Goal: Information Seeking & Learning: Check status

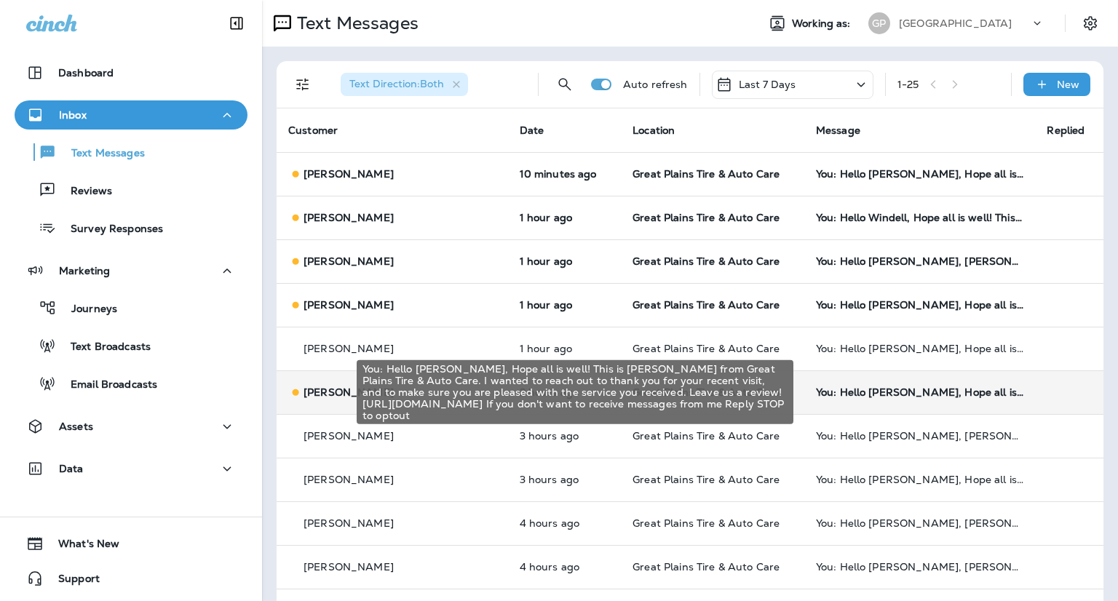
click at [868, 392] on div "You: Hello [PERSON_NAME], Hope all is well! This is [PERSON_NAME] from Great Pl…" at bounding box center [920, 393] width 208 height 12
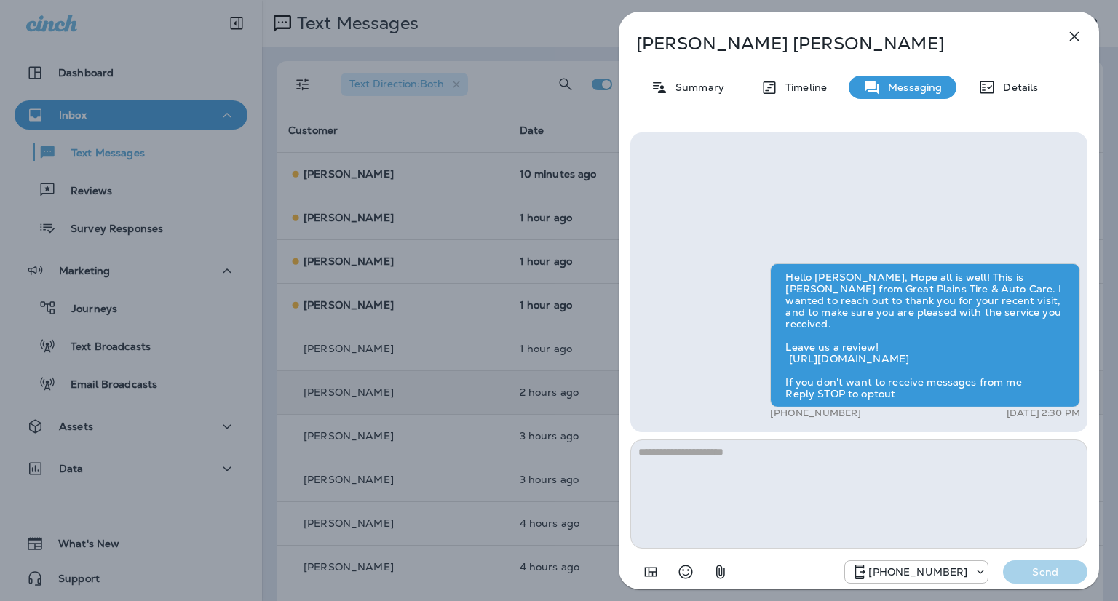
click at [1078, 30] on icon "button" at bounding box center [1074, 36] width 17 height 17
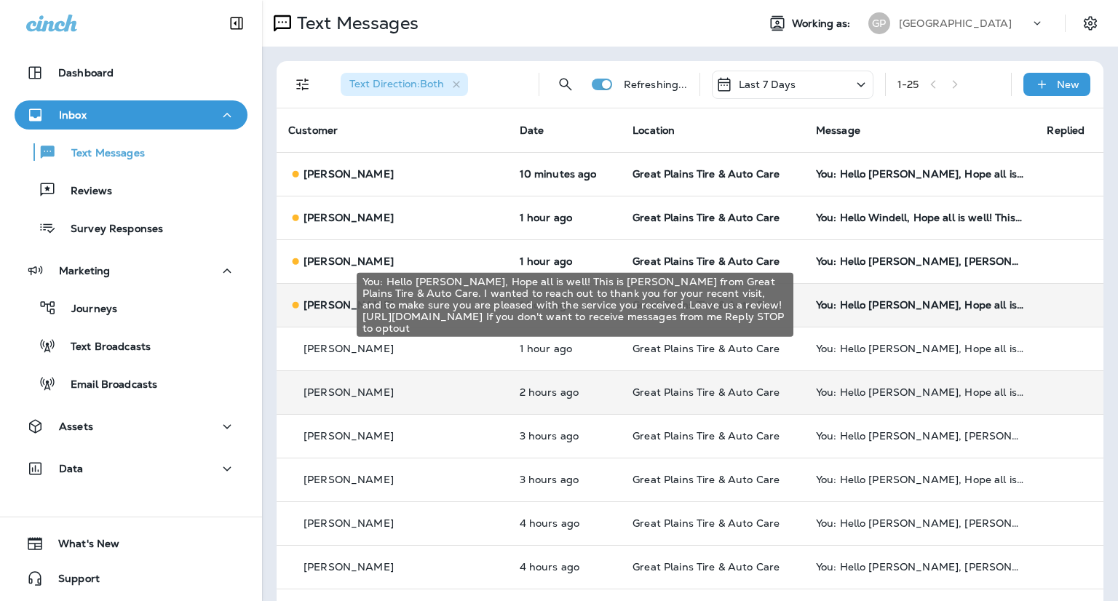
click at [883, 307] on div "You: Hello [PERSON_NAME], Hope all is well! This is [PERSON_NAME] from Great Pl…" at bounding box center [920, 305] width 208 height 12
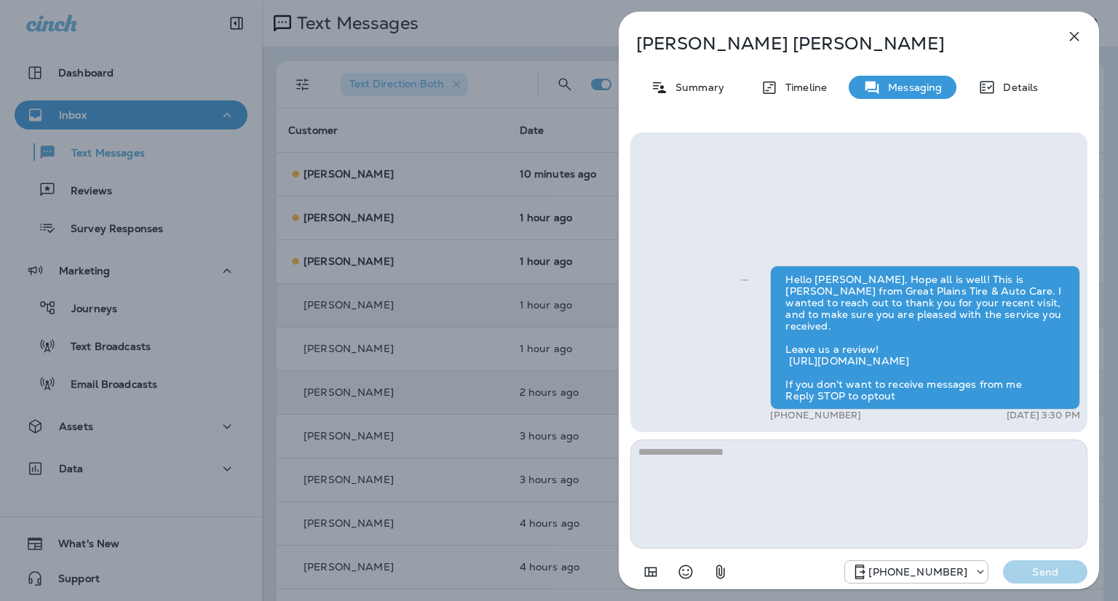
click at [1075, 42] on icon "button" at bounding box center [1074, 36] width 17 height 17
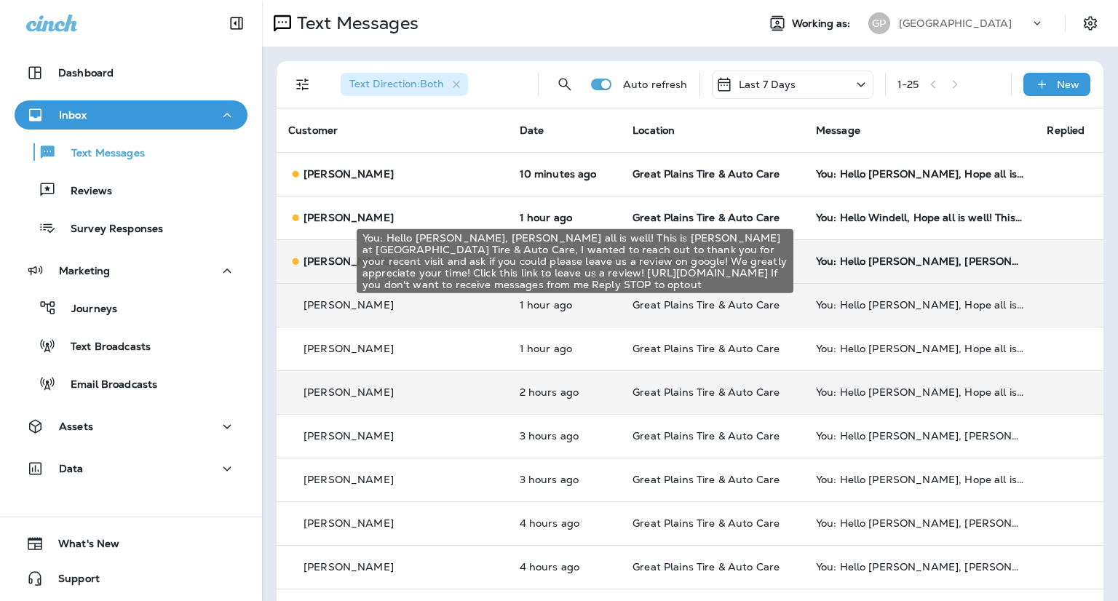
click at [856, 264] on div "You: Hello [PERSON_NAME], [PERSON_NAME] all is well! This is [PERSON_NAME] at […" at bounding box center [920, 262] width 208 height 12
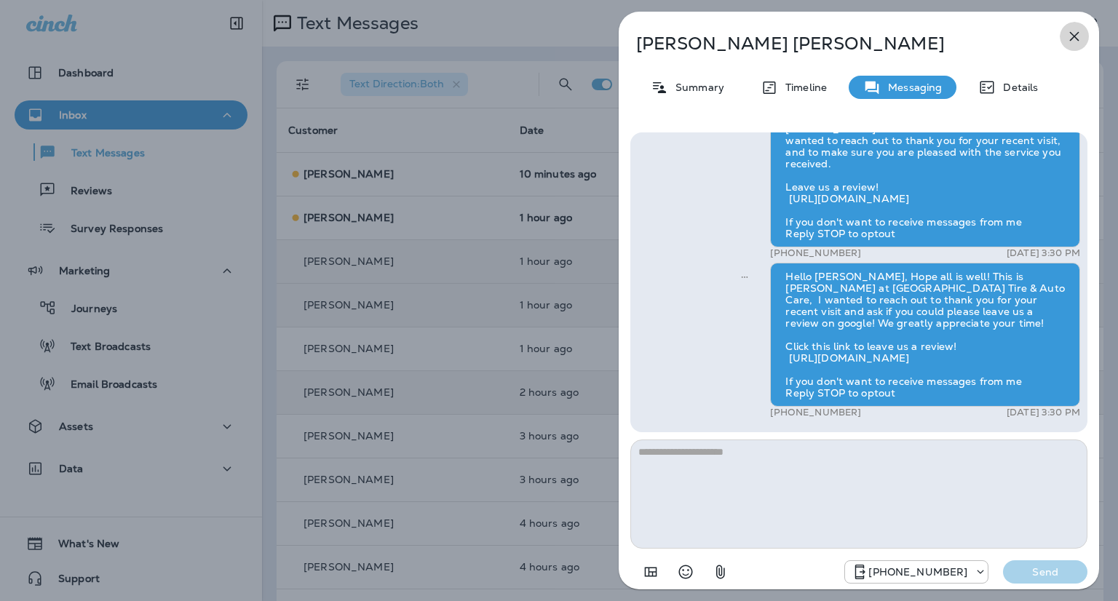
click at [1075, 36] on icon "button" at bounding box center [1074, 36] width 9 height 9
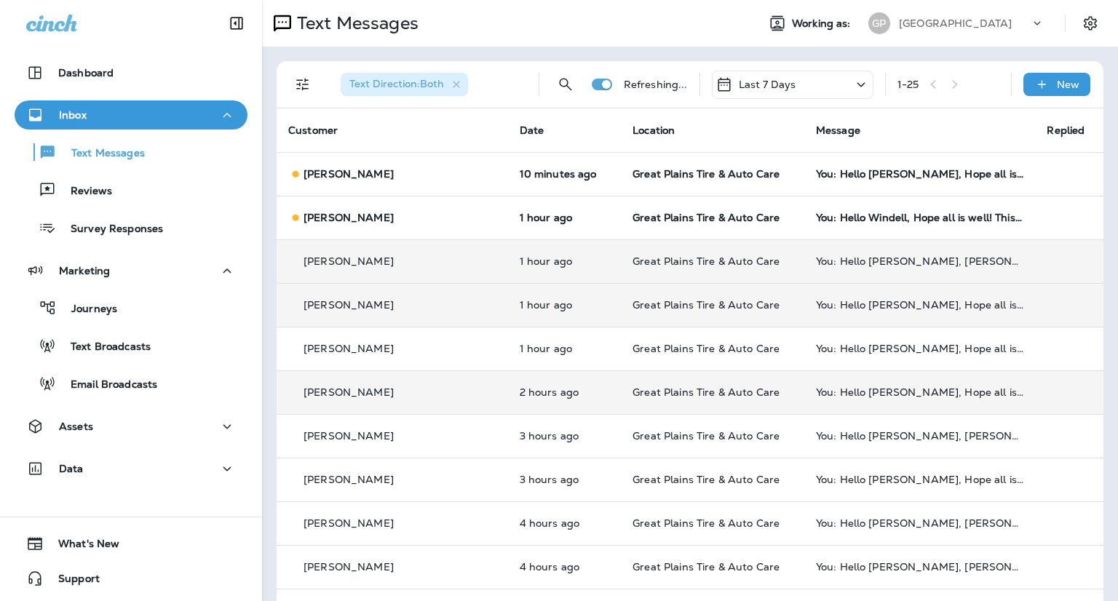
click at [850, 223] on div at bounding box center [559, 300] width 1118 height 601
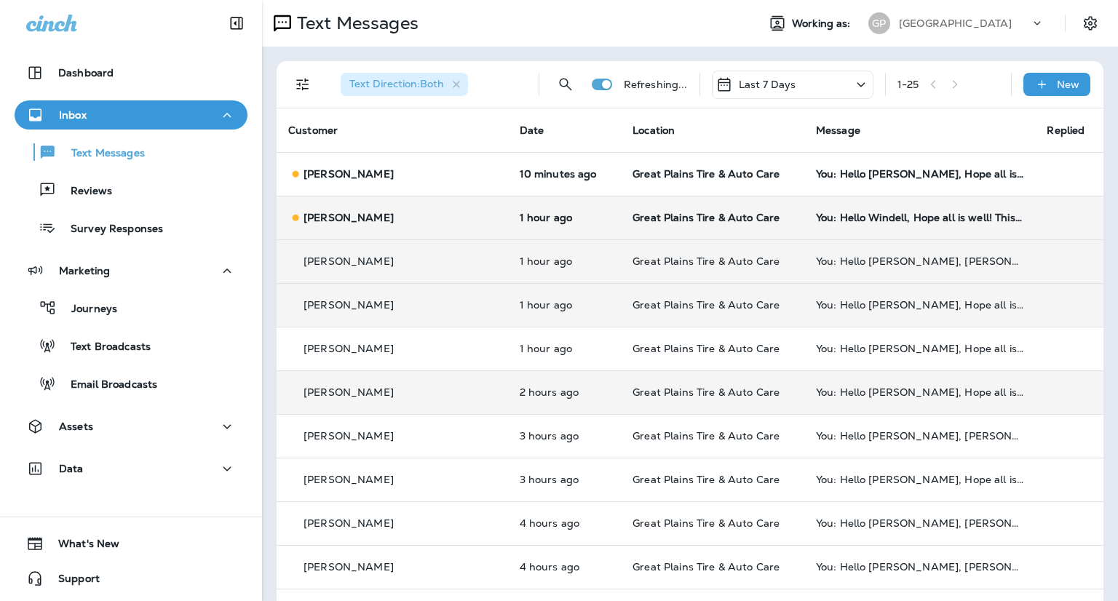
click at [917, 210] on td "You: Hello Windell, Hope all is well! This is [PERSON_NAME] from Great Plains T…" at bounding box center [921, 218] width 232 height 44
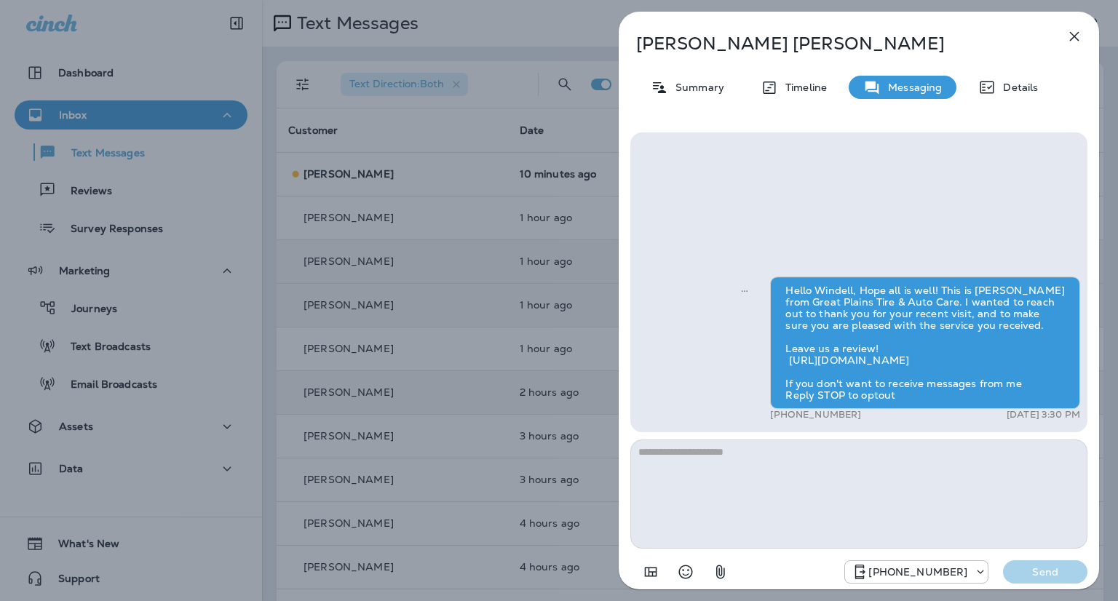
click at [1067, 39] on icon "button" at bounding box center [1074, 36] width 17 height 17
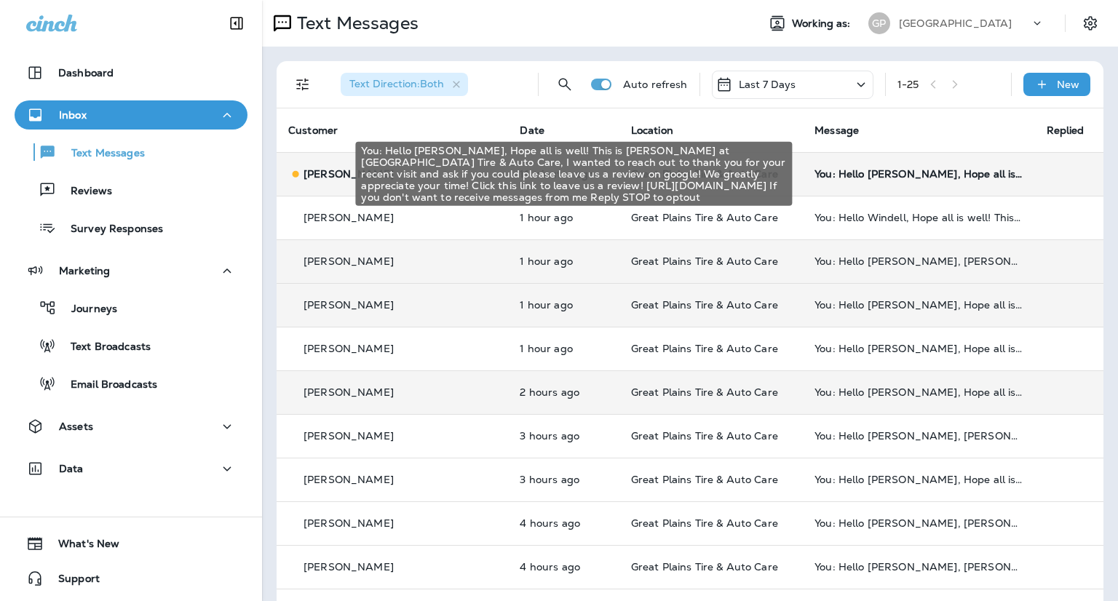
click at [925, 174] on div "You: Hello [PERSON_NAME], Hope all is well! This is [PERSON_NAME] at [GEOGRAPHI…" at bounding box center [919, 174] width 208 height 12
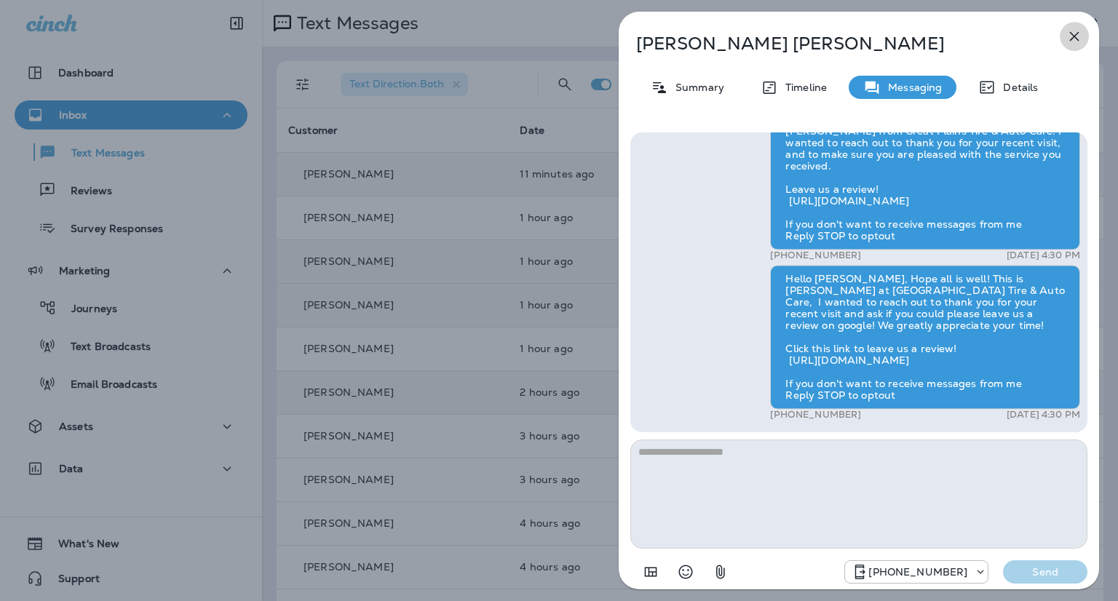
click at [1069, 34] on icon "button" at bounding box center [1074, 36] width 17 height 17
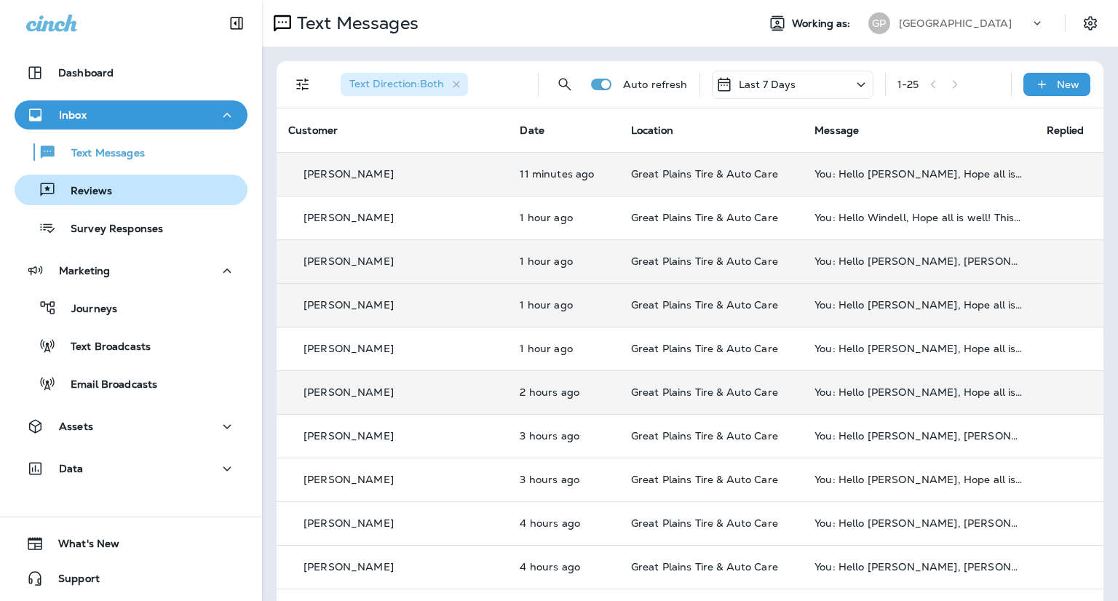
click at [106, 189] on p "Reviews" at bounding box center [84, 192] width 56 height 14
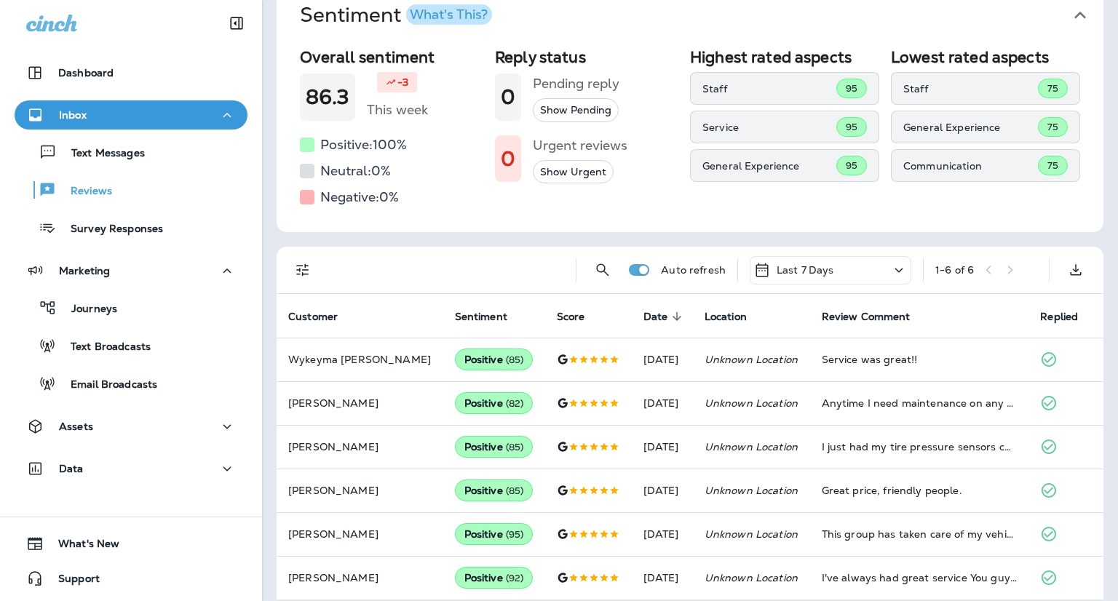
scroll to position [86, 0]
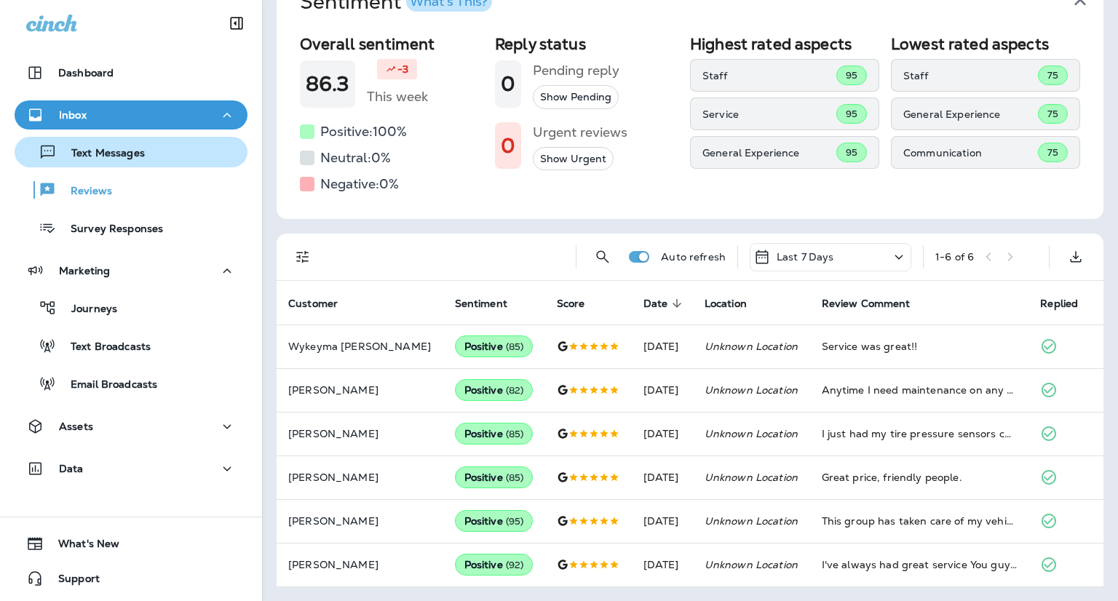
click at [89, 161] on div "Text Messages" at bounding box center [82, 152] width 125 height 22
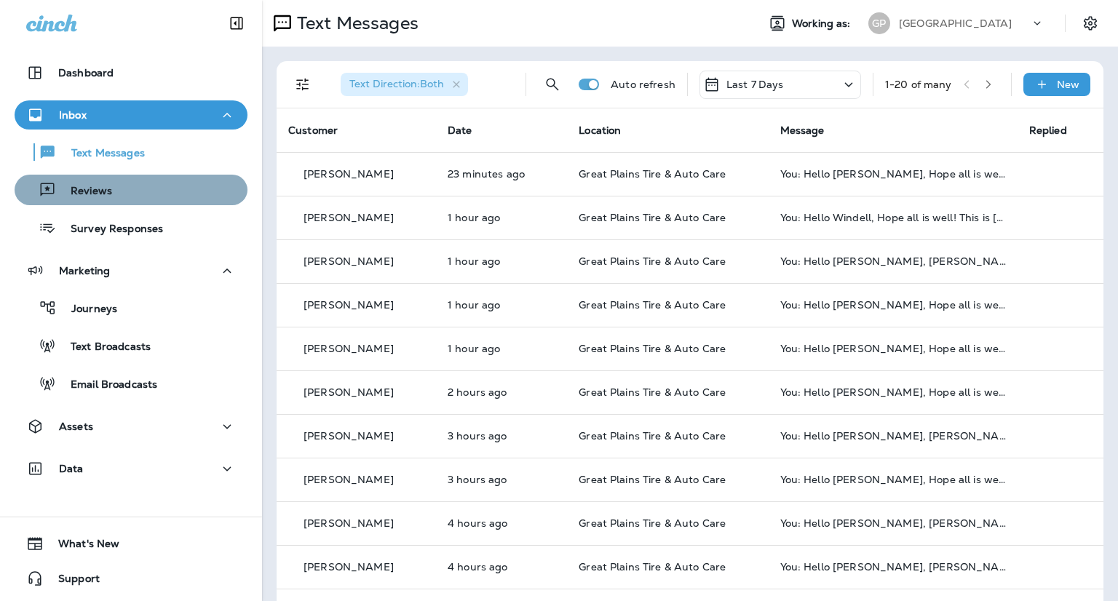
click at [151, 199] on div "Reviews" at bounding box center [130, 190] width 221 height 22
